Goal: Download file/media

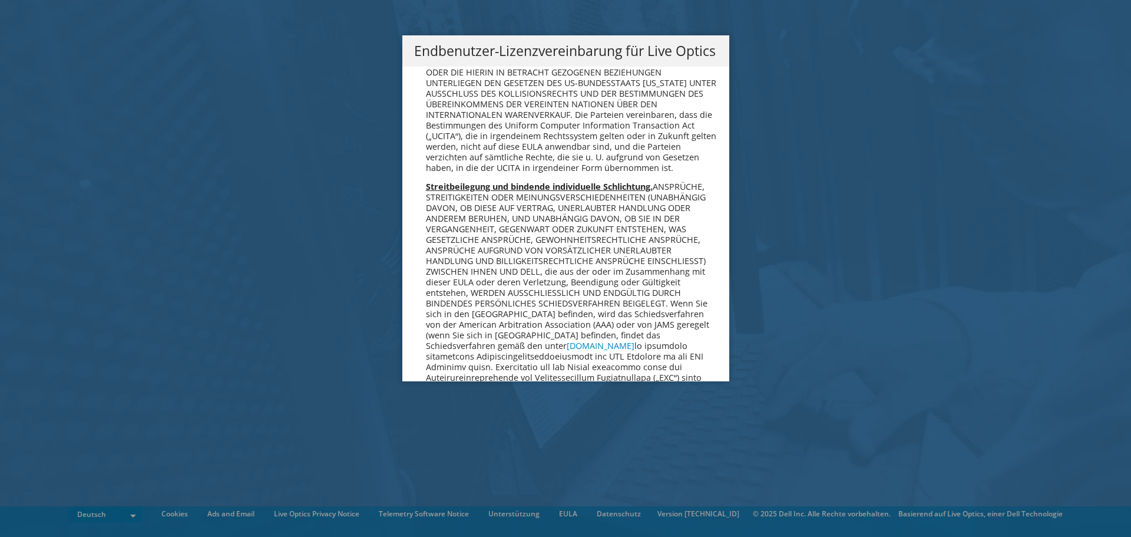
scroll to position [5793, 0]
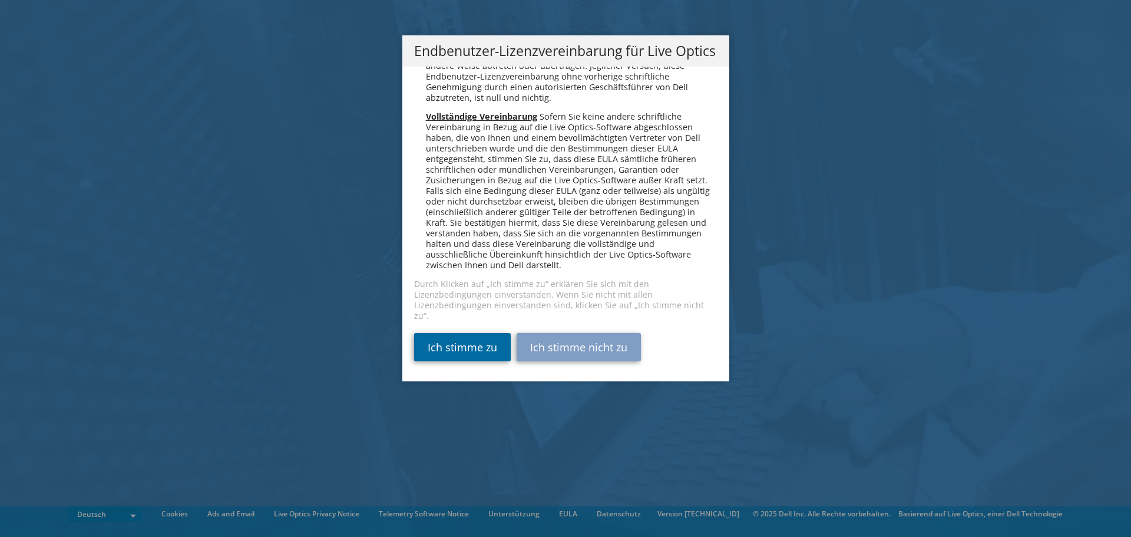
click at [428, 351] on link "Ich stimme zu" at bounding box center [462, 347] width 97 height 28
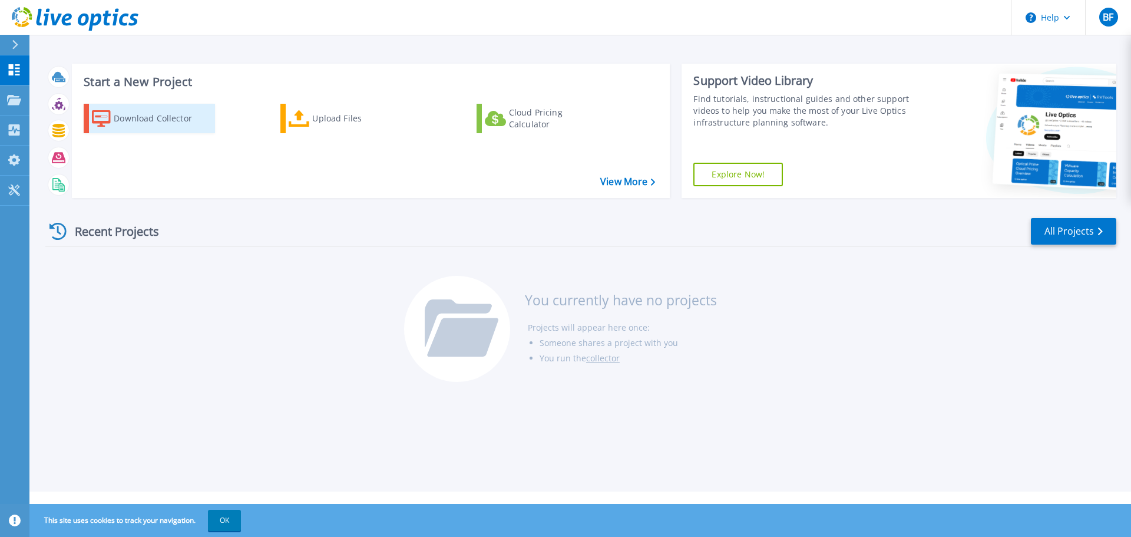
click at [128, 118] on div "Download Collector" at bounding box center [161, 119] width 94 height 24
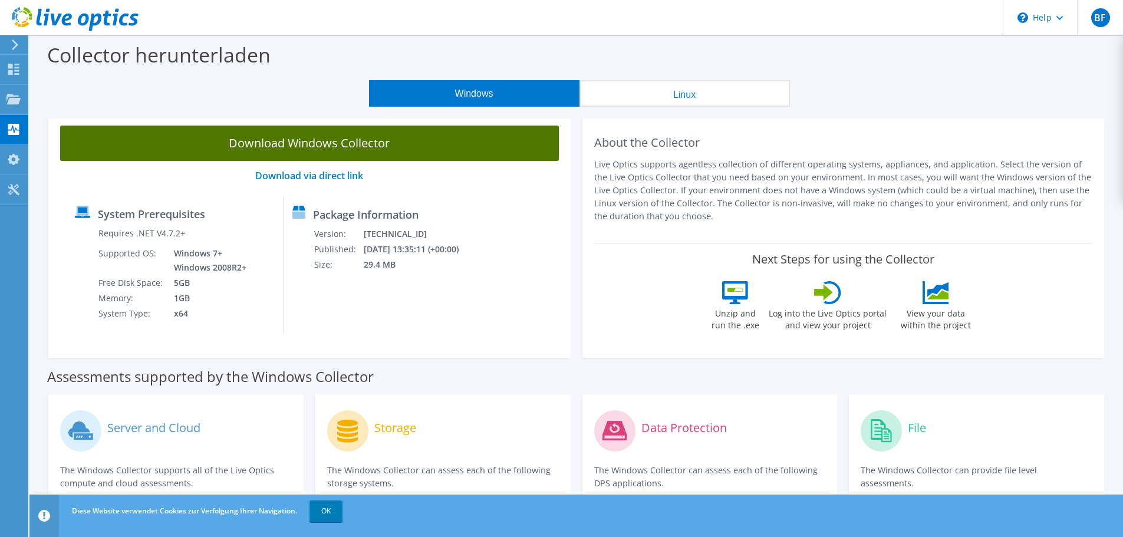
click at [309, 147] on link "Download Windows Collector" at bounding box center [309, 143] width 499 height 35
